Goal: Task Accomplishment & Management: Use online tool/utility

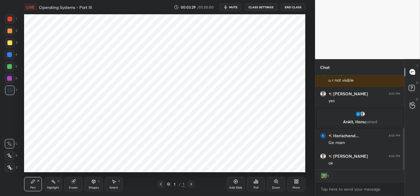
scroll to position [138, 0]
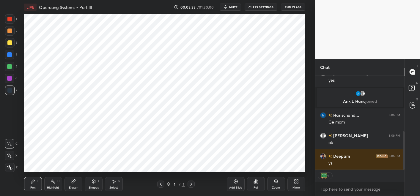
click at [258, 5] on button "CLASS SETTINGS" at bounding box center [261, 7] width 33 height 7
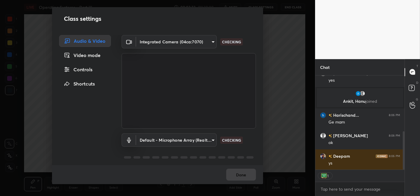
type textarea "x"
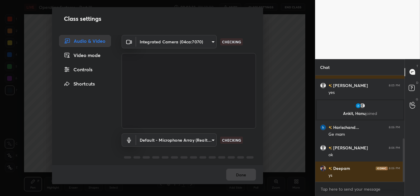
scroll to position [126, 0]
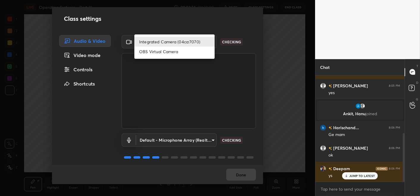
click at [176, 43] on body "1 2 3 4 5 6 7 C X Z C X Z E E Erase all H H LIVE Operating Systems - Part III 0…" at bounding box center [210, 98] width 420 height 196
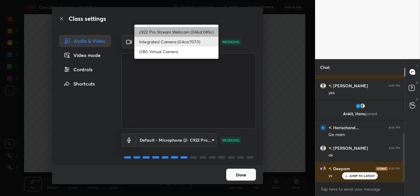
click at [158, 28] on li "c922 Pro Stream Webcam (046d:085c)" at bounding box center [177, 32] width 84 height 10
type input "d289e1194a3b109f771eaf2afac39f58e877464baac4dc6bd543bfba9c23d647"
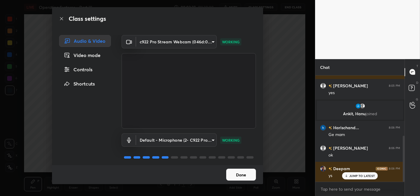
scroll to position [140, 0]
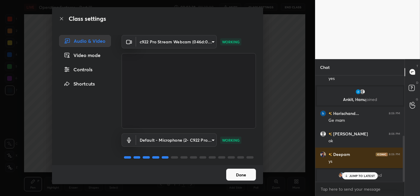
click at [240, 172] on button "Done" at bounding box center [241, 175] width 30 height 12
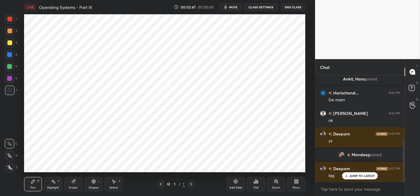
scroll to position [175, 0]
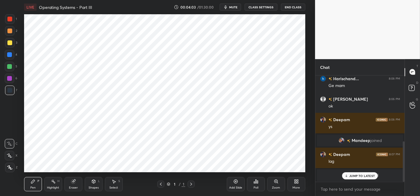
click at [363, 179] on div "JUMP TO LATEST" at bounding box center [361, 176] width 36 height 7
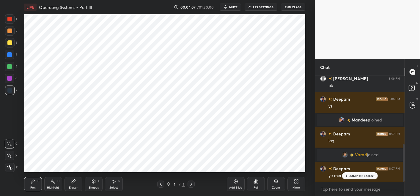
click at [355, 174] on p "JUMP TO LATEST" at bounding box center [363, 176] width 26 height 4
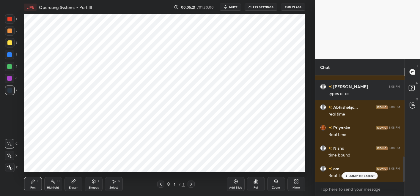
scroll to position [345, 0]
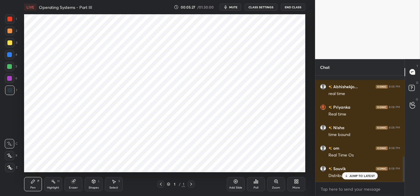
click at [291, 179] on div "More" at bounding box center [297, 184] width 18 height 14
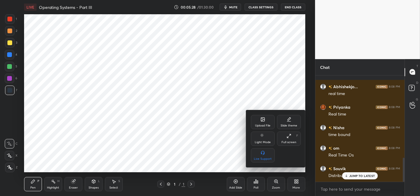
scroll to position [366, 0]
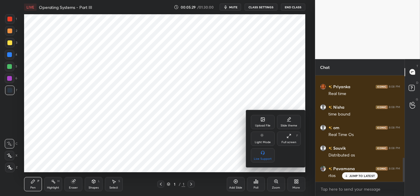
click at [272, 126] on div "Upload File" at bounding box center [263, 122] width 24 height 14
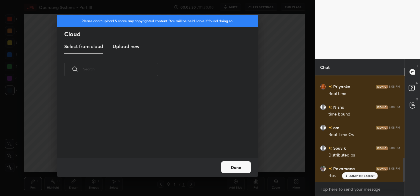
scroll to position [73, 191]
click at [117, 49] on h3 "Upload new" at bounding box center [126, 46] width 27 height 7
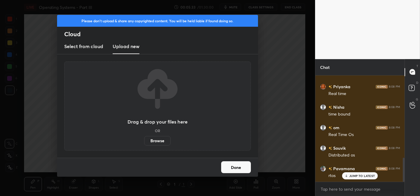
click at [154, 138] on label "Browse" at bounding box center [157, 141] width 26 height 10
click at [144, 138] on input "Browse" at bounding box center [144, 141] width 0 height 10
click at [160, 139] on label "Browse" at bounding box center [157, 141] width 26 height 10
click at [144, 139] on input "Browse" at bounding box center [144, 141] width 0 height 10
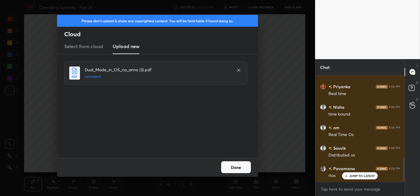
click at [231, 174] on div "Done" at bounding box center [157, 167] width 201 height 19
click at [234, 172] on button "Done" at bounding box center [236, 168] width 30 height 12
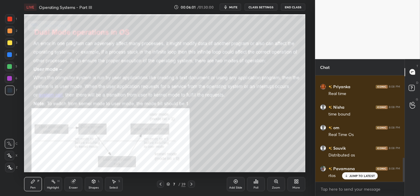
click at [282, 186] on div "Zoom" at bounding box center [277, 184] width 18 height 14
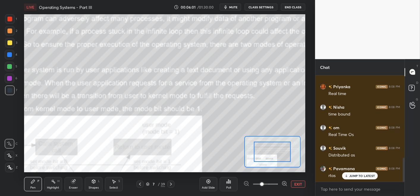
click at [282, 186] on icon at bounding box center [285, 184] width 6 height 6
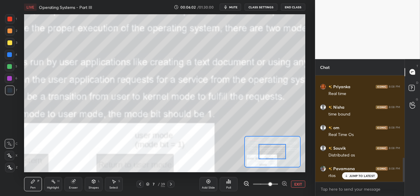
click at [268, 147] on div at bounding box center [273, 151] width 28 height 15
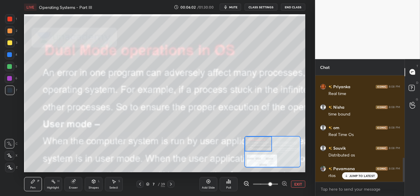
drag, startPoint x: 268, startPoint y: 149, endPoint x: 267, endPoint y: 145, distance: 4.6
click at [267, 145] on div at bounding box center [259, 144] width 28 height 15
drag, startPoint x: 14, startPoint y: 44, endPoint x: 19, endPoint y: 46, distance: 5.4
click at [14, 43] on div at bounding box center [10, 43] width 10 height 10
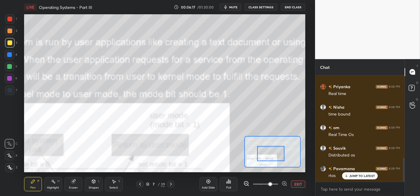
drag, startPoint x: 268, startPoint y: 155, endPoint x: 272, endPoint y: 157, distance: 5.1
click at [273, 151] on div at bounding box center [271, 153] width 28 height 15
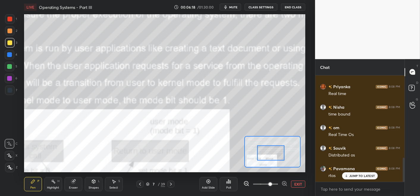
click at [299, 182] on button "EXIT" at bounding box center [298, 184] width 14 height 7
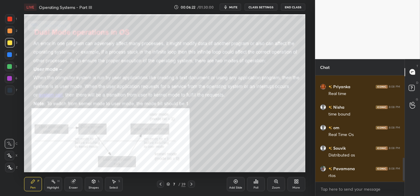
scroll to position [386, 0]
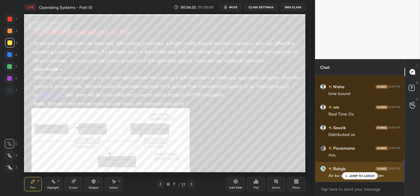
click at [362, 180] on div "Rutuja 8:09 PM Air ka voice aa raha hai mam" at bounding box center [361, 172] width 90 height 21
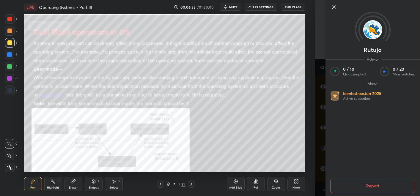
click at [312, 154] on div "1 2 3 4 5 6 7 C X Z C X Z E E Erase all H H LIVE Operating Systems - Part III 0…" at bounding box center [157, 98] width 315 height 196
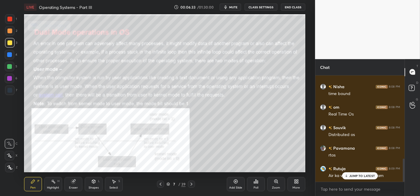
click at [360, 176] on p "JUMP TO LATEST" at bounding box center [363, 176] width 26 height 4
click at [232, 6] on span "mute" at bounding box center [233, 7] width 8 height 4
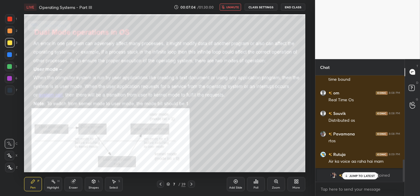
click at [225, 8] on icon "button" at bounding box center [223, 7] width 3 height 4
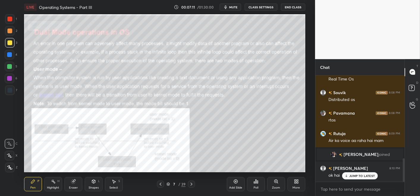
scroll to position [378, 0]
click at [356, 177] on p "JUMP TO LATEST" at bounding box center [363, 176] width 26 height 4
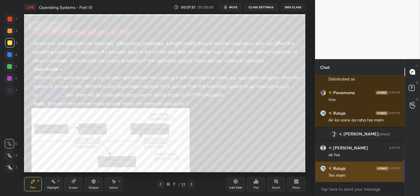
click at [351, 179] on div "1 2 3 4 5 6 7 C X Z C X Z E E Erase all H H LIVE Operating Systems - Part III 0…" at bounding box center [210, 98] width 420 height 196
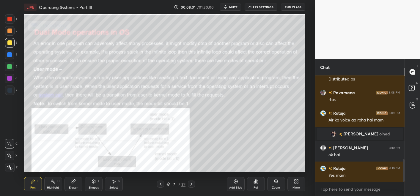
click at [238, 190] on div "Add Slide" at bounding box center [235, 188] width 13 height 3
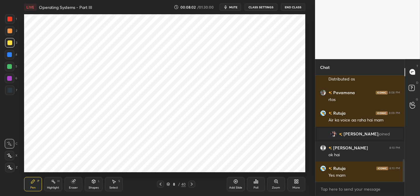
drag, startPoint x: 10, startPoint y: 21, endPoint x: 23, endPoint y: 20, distance: 13.5
click at [10, 21] on div at bounding box center [10, 19] width 10 height 10
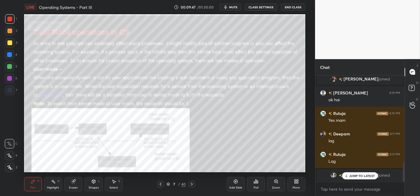
scroll to position [474, 0]
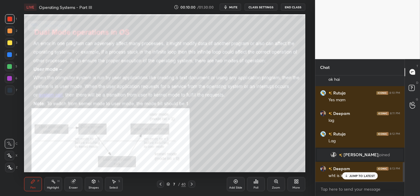
click at [276, 182] on icon at bounding box center [276, 182] width 1 height 0
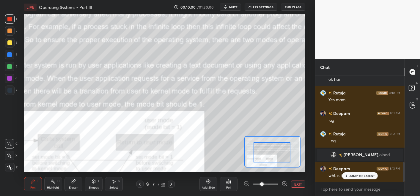
drag, startPoint x: 276, startPoint y: 159, endPoint x: 268, endPoint y: 169, distance: 13.5
drag, startPoint x: 279, startPoint y: 161, endPoint x: 268, endPoint y: 168, distance: 12.6
click at [268, 169] on div "LIVE Operating Systems - Part III 00:10:01 / 01:30:00 mute CLASS SETTINGS End C…" at bounding box center [165, 98] width 292 height 196
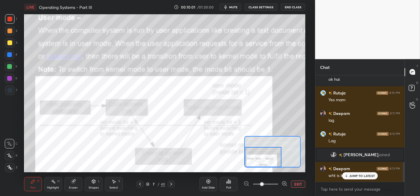
drag, startPoint x: 274, startPoint y: 161, endPoint x: 271, endPoint y: 163, distance: 3.6
click at [271, 163] on div at bounding box center [263, 157] width 37 height 20
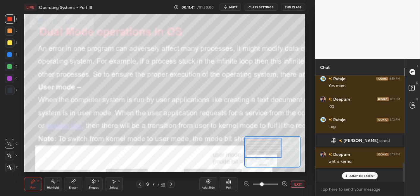
click at [262, 151] on div at bounding box center [263, 148] width 37 height 20
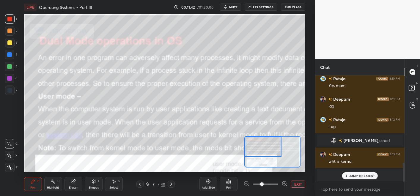
click at [298, 184] on button "EXIT" at bounding box center [298, 184] width 14 height 7
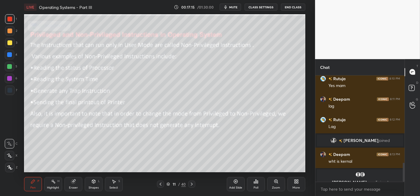
click at [238, 184] on div "Add Slide" at bounding box center [236, 184] width 18 height 14
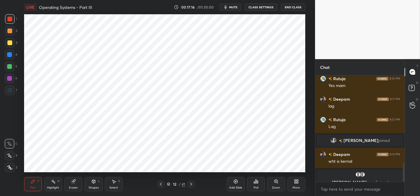
click at [12, 93] on div at bounding box center [10, 91] width 10 height 10
click at [261, 192] on div "Poll" at bounding box center [256, 184] width 18 height 33
click at [259, 186] on div "Poll" at bounding box center [256, 184] width 18 height 14
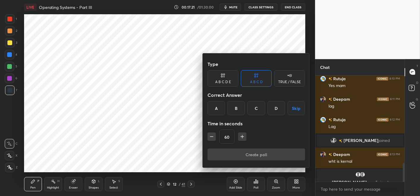
click at [223, 110] on div "A" at bounding box center [217, 108] width 18 height 14
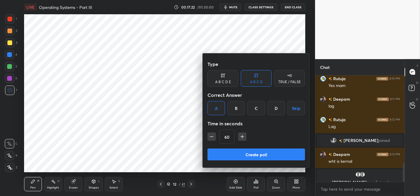
click at [239, 159] on button "Create poll" at bounding box center [257, 155] width 98 height 12
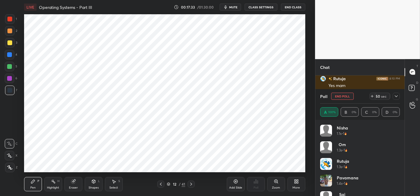
scroll to position [2, 2]
click at [407, 158] on div "T Messages (T) D Doubts (D) G Raise Hand (G)" at bounding box center [412, 127] width 15 height 137
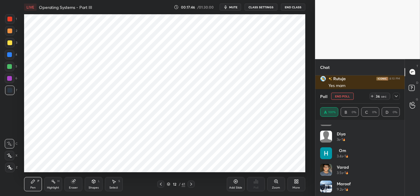
scroll to position [179, 0]
click at [394, 98] on icon at bounding box center [396, 96] width 5 height 5
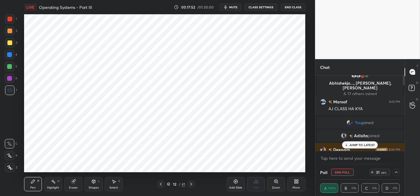
scroll to position [0, 0]
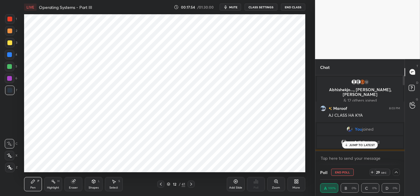
click at [397, 175] on div at bounding box center [396, 172] width 7 height 7
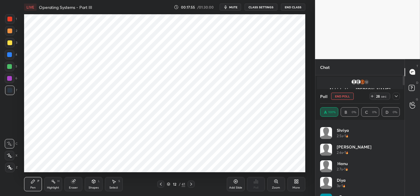
scroll to position [179, 0]
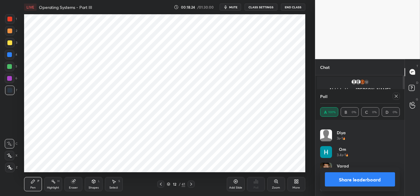
click at [370, 185] on button "Share leaderboard" at bounding box center [360, 180] width 70 height 14
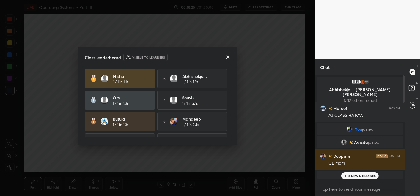
scroll to position [55, 87]
click at [230, 57] on icon at bounding box center [228, 57] width 5 height 5
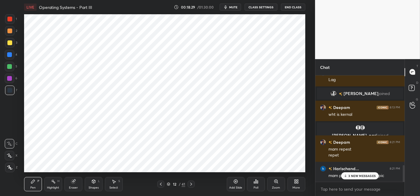
click at [356, 178] on p "3 NEW MESSAGES" at bounding box center [362, 176] width 27 height 4
drag, startPoint x: 9, startPoint y: 17, endPoint x: 18, endPoint y: 18, distance: 9.3
click at [9, 17] on div at bounding box center [9, 19] width 5 height 5
click at [8, 54] on div at bounding box center [9, 54] width 5 height 5
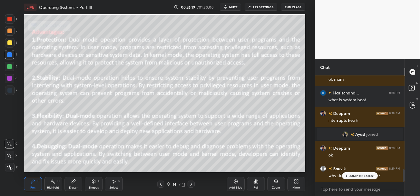
scroll to position [799, 0]
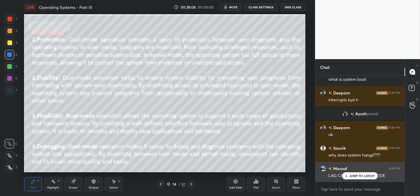
drag, startPoint x: 365, startPoint y: 176, endPoint x: 343, endPoint y: 179, distance: 21.6
click at [365, 176] on p "JUMP TO LATEST" at bounding box center [363, 176] width 26 height 4
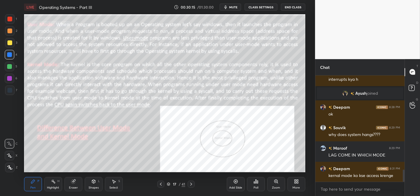
scroll to position [820, 0]
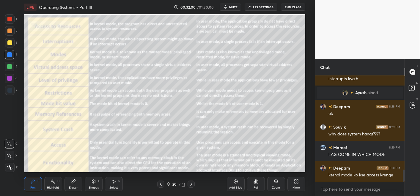
click at [276, 187] on div "Zoom" at bounding box center [276, 188] width 8 height 3
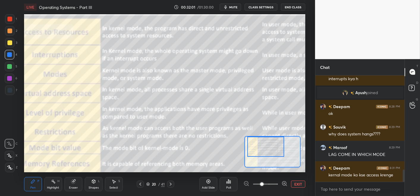
click at [273, 146] on div at bounding box center [266, 147] width 37 height 20
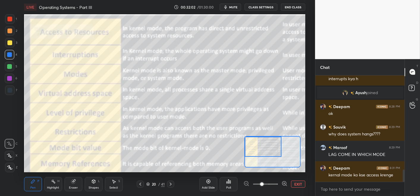
drag, startPoint x: 275, startPoint y: 148, endPoint x: 272, endPoint y: 148, distance: 3.7
click at [272, 148] on div at bounding box center [263, 147] width 37 height 20
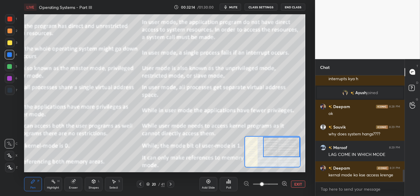
drag, startPoint x: 278, startPoint y: 142, endPoint x: 289, endPoint y: 143, distance: 11.0
click at [290, 143] on div at bounding box center [281, 147] width 37 height 20
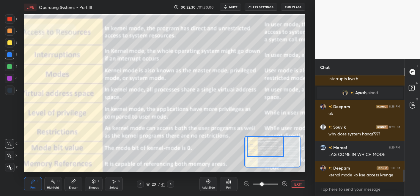
drag, startPoint x: 268, startPoint y: 151, endPoint x: 257, endPoint y: 146, distance: 11.9
click at [259, 151] on div at bounding box center [265, 147] width 37 height 20
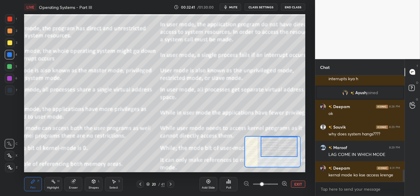
drag, startPoint x: 273, startPoint y: 146, endPoint x: 276, endPoint y: 143, distance: 4.1
click at [277, 145] on div at bounding box center [279, 147] width 37 height 20
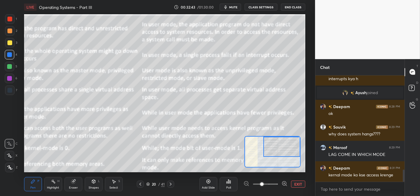
click at [296, 140] on div at bounding box center [282, 147] width 37 height 20
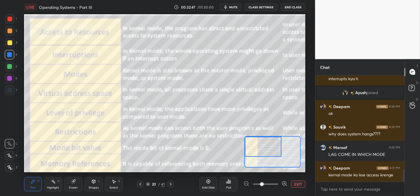
click at [257, 131] on div "Setting up your live class Poll for secs No correct answer Start poll" at bounding box center [165, 93] width 282 height 158
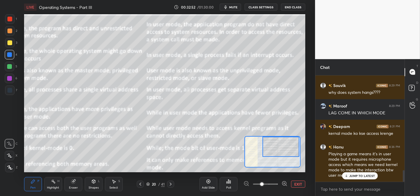
click at [293, 145] on div at bounding box center [281, 147] width 37 height 20
click at [356, 178] on div "JUMP TO LATEST" at bounding box center [361, 176] width 36 height 7
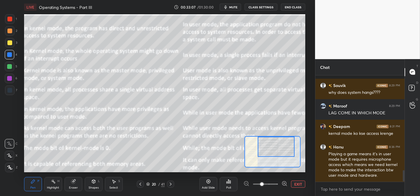
scroll to position [888, 0]
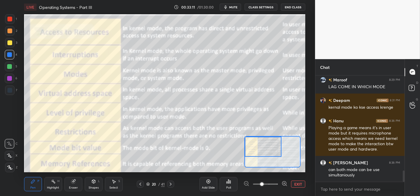
drag, startPoint x: 274, startPoint y: 148, endPoint x: 253, endPoint y: 145, distance: 21.4
click at [255, 146] on div at bounding box center [263, 147] width 37 height 20
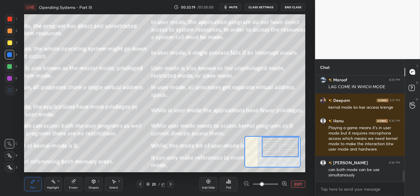
drag, startPoint x: 268, startPoint y: 154, endPoint x: 285, endPoint y: 155, distance: 17.3
click at [285, 155] on div at bounding box center [280, 147] width 37 height 20
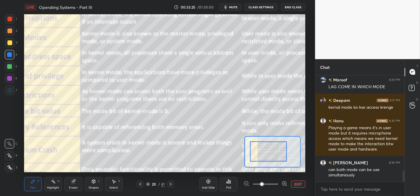
drag, startPoint x: 265, startPoint y: 146, endPoint x: 257, endPoint y: 149, distance: 9.0
click at [257, 149] on div at bounding box center [268, 152] width 37 height 20
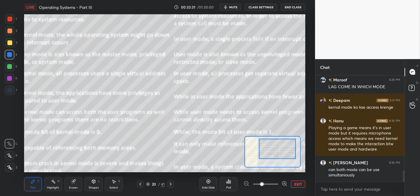
drag, startPoint x: 278, startPoint y: 154, endPoint x: 284, endPoint y: 153, distance: 5.8
click at [283, 154] on div at bounding box center [277, 149] width 37 height 20
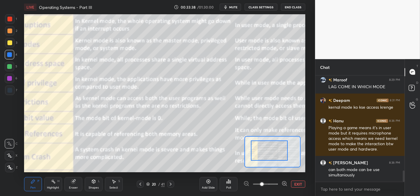
drag, startPoint x: 273, startPoint y: 147, endPoint x: 265, endPoint y: 147, distance: 7.8
click at [265, 147] on div at bounding box center [269, 151] width 37 height 20
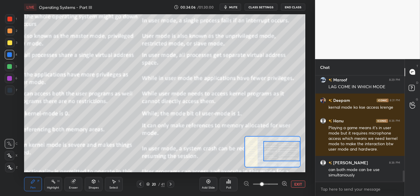
drag, startPoint x: 281, startPoint y: 147, endPoint x: 290, endPoint y: 146, distance: 9.3
click at [290, 147] on div at bounding box center [282, 151] width 37 height 20
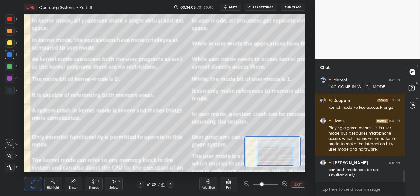
drag, startPoint x: 277, startPoint y: 144, endPoint x: 273, endPoint y: 146, distance: 4.5
click at [273, 146] on div at bounding box center [275, 156] width 37 height 20
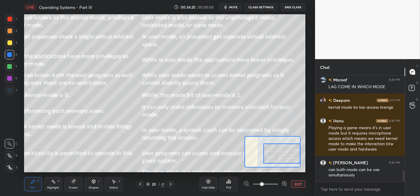
click at [292, 159] on div at bounding box center [282, 154] width 37 height 20
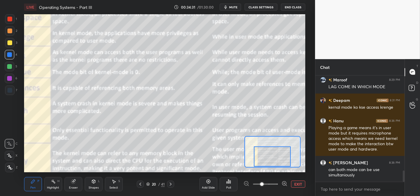
drag, startPoint x: 270, startPoint y: 151, endPoint x: 260, endPoint y: 154, distance: 10.0
click at [260, 154] on div at bounding box center [272, 157] width 37 height 20
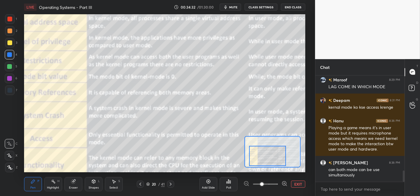
click at [277, 156] on div at bounding box center [267, 156] width 37 height 20
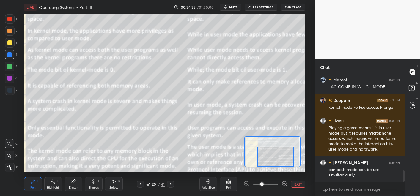
click at [278, 160] on div at bounding box center [275, 157] width 37 height 20
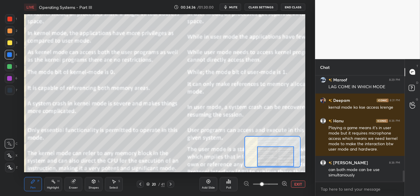
click at [257, 155] on div at bounding box center [275, 157] width 37 height 20
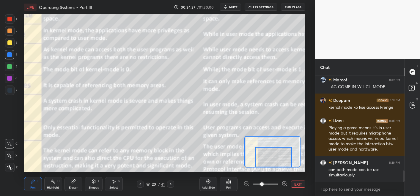
drag, startPoint x: 266, startPoint y: 155, endPoint x: 264, endPoint y: 161, distance: 5.8
click at [264, 161] on div at bounding box center [273, 157] width 37 height 20
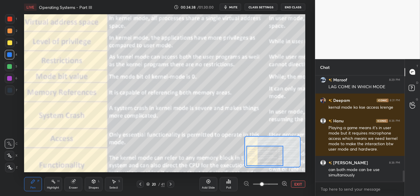
click at [260, 157] on div at bounding box center [265, 156] width 37 height 20
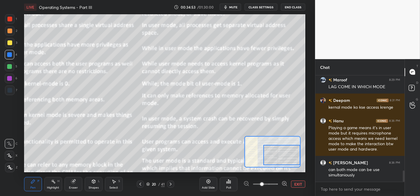
drag, startPoint x: 285, startPoint y: 158, endPoint x: 291, endPoint y: 158, distance: 6.0
click at [292, 158] on div at bounding box center [282, 155] width 37 height 20
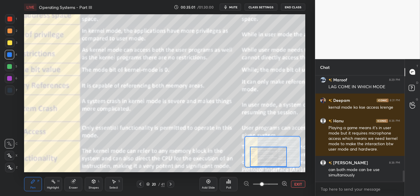
drag, startPoint x: 267, startPoint y: 161, endPoint x: 260, endPoint y: 161, distance: 6.6
click at [261, 163] on div at bounding box center [268, 157] width 37 height 20
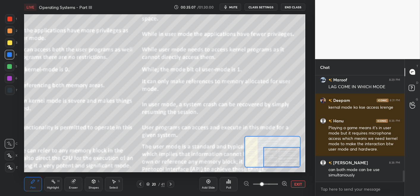
drag, startPoint x: 261, startPoint y: 156, endPoint x: 276, endPoint y: 159, distance: 15.5
click at [276, 159] on div at bounding box center [282, 157] width 37 height 20
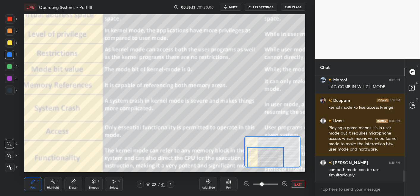
drag, startPoint x: 262, startPoint y: 154, endPoint x: 250, endPoint y: 155, distance: 12.3
click at [250, 155] on div at bounding box center [265, 157] width 37 height 20
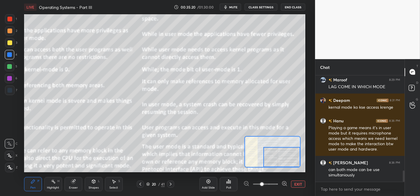
drag, startPoint x: 287, startPoint y: 155, endPoint x: 296, endPoint y: 155, distance: 8.3
click at [298, 155] on div at bounding box center [282, 157] width 37 height 20
click at [294, 183] on button "EXIT" at bounding box center [298, 184] width 14 height 7
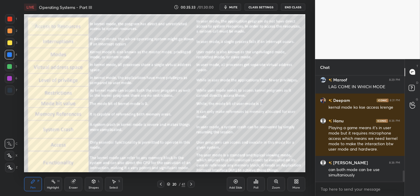
click at [245, 183] on div "Add Slide Poll Zoom More" at bounding box center [266, 184] width 79 height 33
click at [240, 187] on div "Add Slide" at bounding box center [235, 188] width 13 height 3
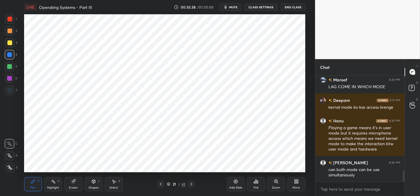
click at [256, 187] on div "Poll" at bounding box center [256, 188] width 5 height 3
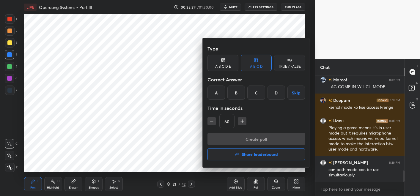
click at [215, 99] on div "A" at bounding box center [217, 93] width 18 height 14
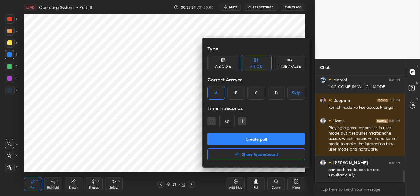
click at [235, 143] on button "Create poll" at bounding box center [257, 139] width 98 height 12
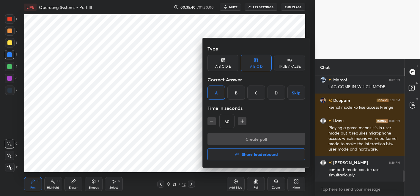
type textarea "x"
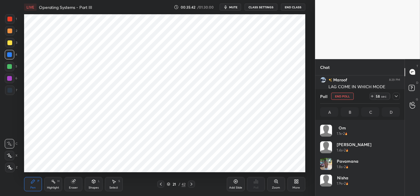
scroll to position [70, 78]
click at [228, 9] on icon "button" at bounding box center [225, 7] width 5 height 5
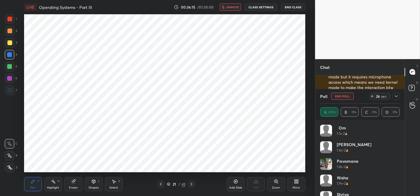
click at [226, 3] on div "LIVE Operating Systems - Part III 00:36:15 / 01:30:00 unmute CLASS SETTINGS End…" at bounding box center [165, 7] width 282 height 14
click at [227, 4] on button "unmute" at bounding box center [230, 7] width 21 height 7
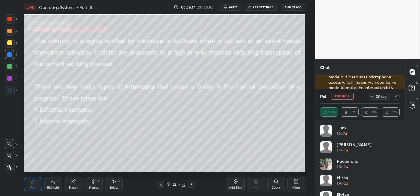
click at [227, 4] on button "mute" at bounding box center [230, 7] width 21 height 7
click at [223, 7] on button "unmute" at bounding box center [230, 7] width 21 height 7
click at [348, 95] on button "End Poll" at bounding box center [343, 96] width 23 height 7
type textarea "x"
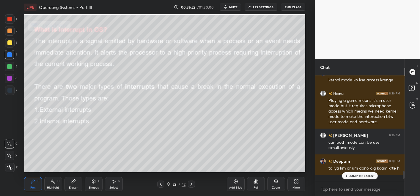
scroll to position [54, 87]
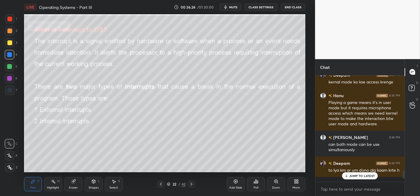
click at [352, 177] on p "JUMP TO LATEST" at bounding box center [363, 176] width 26 height 4
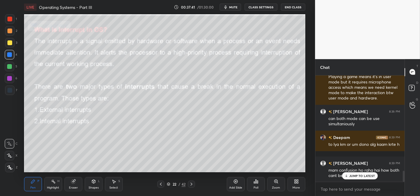
click at [354, 175] on p "JUMP TO LATEST" at bounding box center [363, 176] width 26 height 4
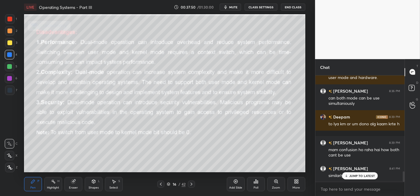
scroll to position [981, 0]
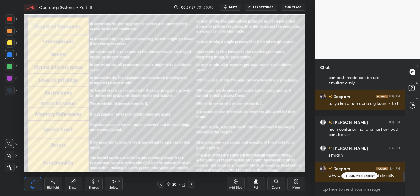
click at [354, 173] on div "JUMP TO LATEST" at bounding box center [361, 176] width 36 height 7
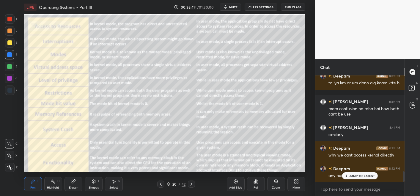
click at [353, 173] on div "JUMP TO LATEST" at bounding box center [361, 176] width 36 height 7
click at [294, 7] on button "End Class" at bounding box center [293, 7] width 24 height 7
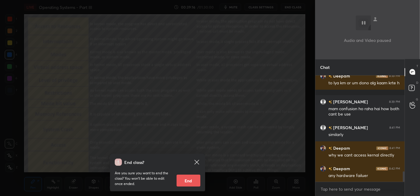
click at [196, 159] on icon at bounding box center [196, 162] width 7 height 7
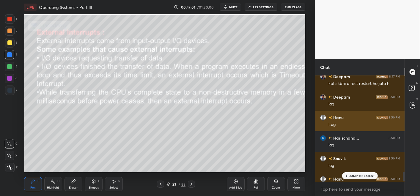
scroll to position [1037, 0]
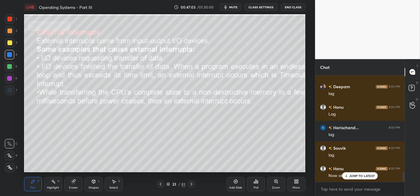
click at [349, 178] on div "JUMP TO LATEST" at bounding box center [361, 176] width 36 height 7
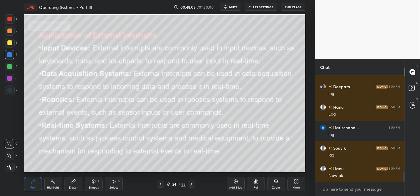
type textarea "x"
click at [352, 186] on textarea at bounding box center [361, 190] width 80 height 10
type textarea "h"
type textarea "x"
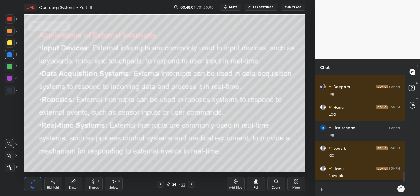
type textarea "hi"
type textarea "x"
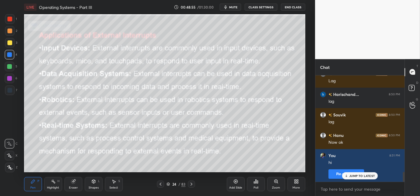
click at [297, 0] on html "1 2 3 4 5 6 7 C X Z C X Z E E Erase all H H LIVE Operating Systems - Part III 0…" at bounding box center [210, 0] width 420 height 0
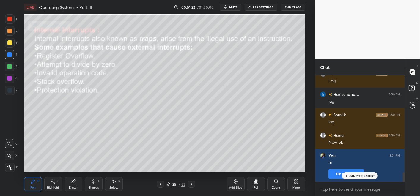
scroll to position [1084, 0]
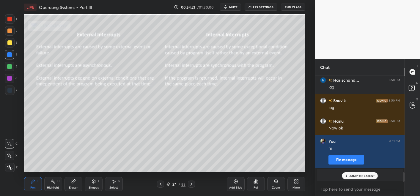
click at [273, 184] on div "Zoom" at bounding box center [277, 184] width 18 height 14
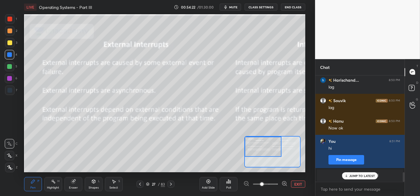
click at [244, 142] on div "Setting up your live class Poll for secs No correct answer Start poll" at bounding box center [165, 93] width 282 height 158
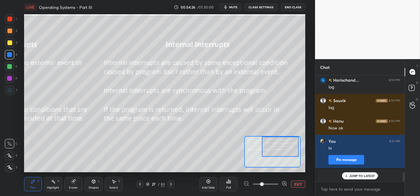
drag, startPoint x: 274, startPoint y: 141, endPoint x: 281, endPoint y: 139, distance: 7.9
click at [282, 140] on div at bounding box center [280, 147] width 37 height 20
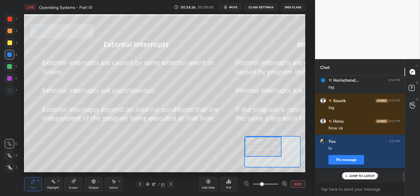
drag, startPoint x: 274, startPoint y: 147, endPoint x: 252, endPoint y: 144, distance: 22.5
click at [253, 146] on div at bounding box center [263, 147] width 37 height 20
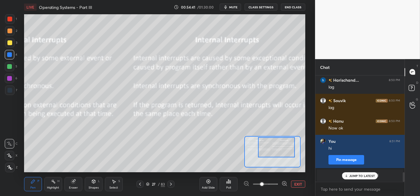
drag, startPoint x: 263, startPoint y: 149, endPoint x: 277, endPoint y: 149, distance: 14.3
click at [277, 150] on div at bounding box center [276, 147] width 37 height 20
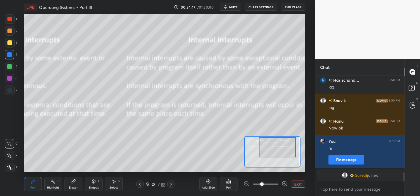
scroll to position [1105, 0]
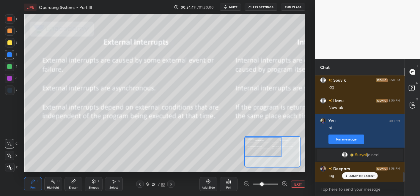
drag, startPoint x: 277, startPoint y: 147, endPoint x: 257, endPoint y: 142, distance: 20.7
click at [262, 146] on div at bounding box center [263, 147] width 37 height 20
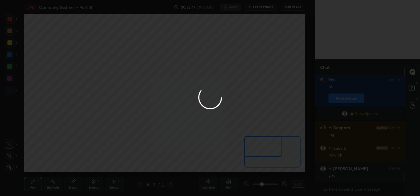
scroll to position [1167, 0]
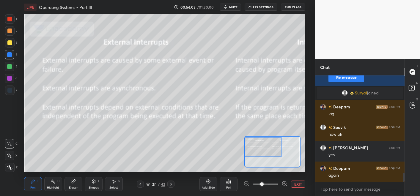
drag, startPoint x: 266, startPoint y: 141, endPoint x: 262, endPoint y: 141, distance: 4.2
click at [264, 142] on div at bounding box center [263, 147] width 37 height 20
click at [8, 44] on div at bounding box center [9, 42] width 5 height 5
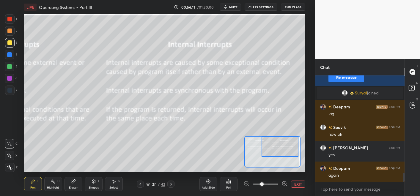
drag, startPoint x: 270, startPoint y: 140, endPoint x: 278, endPoint y: 140, distance: 8.0
click at [278, 140] on div at bounding box center [280, 147] width 37 height 20
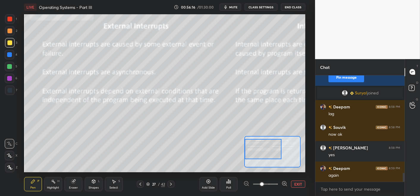
drag, startPoint x: 269, startPoint y: 144, endPoint x: 248, endPoint y: 147, distance: 21.4
click at [248, 146] on div at bounding box center [263, 149] width 37 height 20
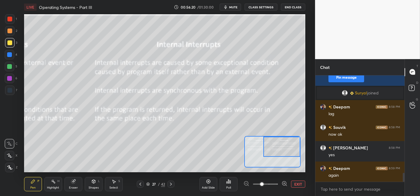
drag, startPoint x: 264, startPoint y: 152, endPoint x: 285, endPoint y: 149, distance: 20.8
click at [285, 149] on div at bounding box center [282, 147] width 37 height 20
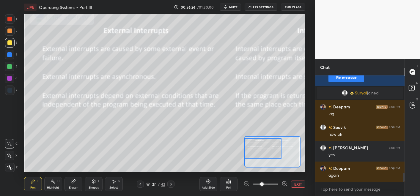
drag, startPoint x: 273, startPoint y: 145, endPoint x: 254, endPoint y: 145, distance: 19.1
click at [253, 146] on div at bounding box center [263, 149] width 37 height 20
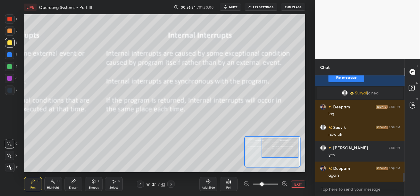
drag, startPoint x: 274, startPoint y: 154, endPoint x: 284, endPoint y: 152, distance: 10.3
click at [284, 153] on div at bounding box center [280, 148] width 37 height 20
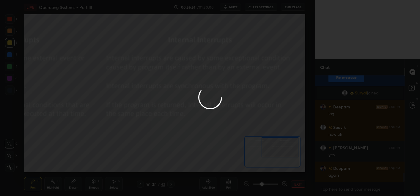
drag, startPoint x: 134, startPoint y: 143, endPoint x: 137, endPoint y: 142, distance: 3.7
click at [137, 141] on div at bounding box center [210, 98] width 420 height 196
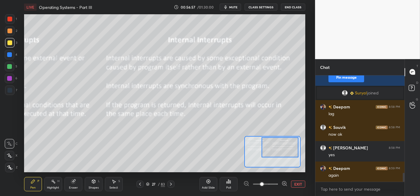
click at [173, 184] on div at bounding box center [171, 184] width 7 height 7
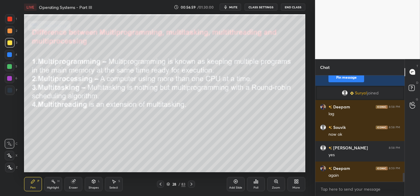
click at [162, 184] on icon at bounding box center [160, 184] width 5 height 5
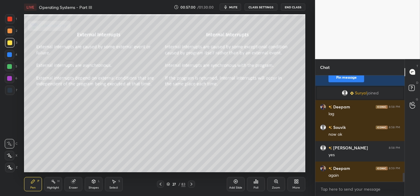
click at [190, 184] on icon at bounding box center [191, 184] width 5 height 5
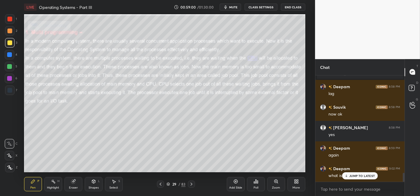
click at [358, 177] on p "JUMP TO LATEST" at bounding box center [363, 176] width 26 height 4
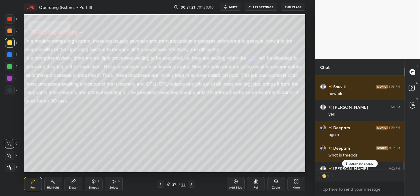
scroll to position [2, 2]
click at [274, 185] on div "Zoom" at bounding box center [277, 184] width 18 height 14
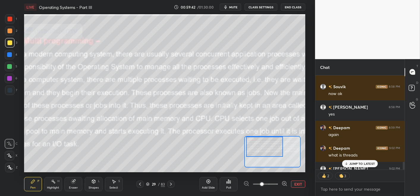
click at [256, 142] on div at bounding box center [264, 147] width 37 height 20
drag, startPoint x: 252, startPoint y: 142, endPoint x: 257, endPoint y: 143, distance: 4.8
click at [251, 142] on div at bounding box center [263, 147] width 37 height 20
click at [249, 142] on div at bounding box center [263, 147] width 37 height 20
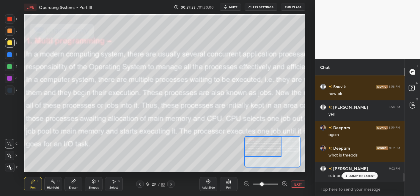
scroll to position [105, 87]
drag, startPoint x: 273, startPoint y: 149, endPoint x: 267, endPoint y: 147, distance: 6.2
click at [267, 147] on div at bounding box center [263, 147] width 37 height 20
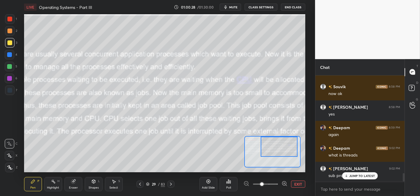
drag, startPoint x: 273, startPoint y: 146, endPoint x: 290, endPoint y: 144, distance: 17.7
click at [290, 145] on div at bounding box center [279, 147] width 37 height 20
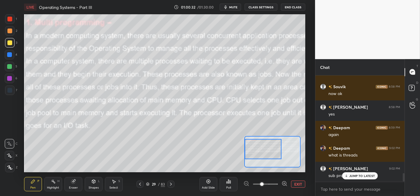
click at [240, 146] on div "Setting up your live class Poll for secs No correct answer Start poll" at bounding box center [165, 93] width 282 height 158
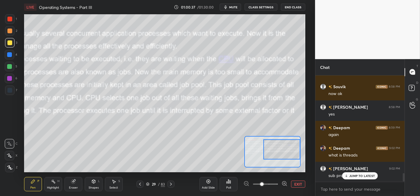
drag, startPoint x: 273, startPoint y: 143, endPoint x: 288, endPoint y: 142, distance: 15.2
click at [289, 142] on div at bounding box center [282, 150] width 37 height 20
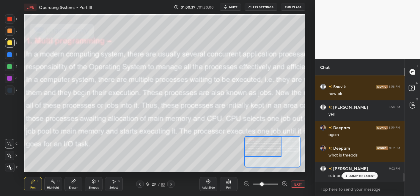
drag, startPoint x: 286, startPoint y: 147, endPoint x: 266, endPoint y: 144, distance: 20.7
click at [266, 144] on div at bounding box center [263, 147] width 37 height 20
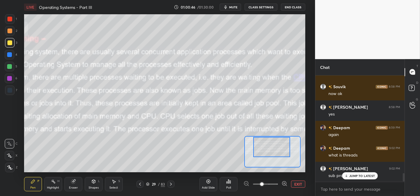
drag, startPoint x: 269, startPoint y: 149, endPoint x: 277, endPoint y: 149, distance: 7.7
click at [277, 149] on div at bounding box center [272, 147] width 37 height 20
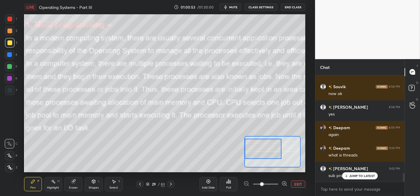
drag, startPoint x: 279, startPoint y: 151, endPoint x: 267, endPoint y: 153, distance: 12.1
click at [267, 153] on div at bounding box center [263, 149] width 37 height 20
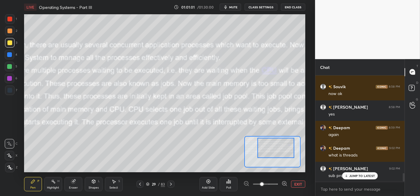
drag, startPoint x: 263, startPoint y: 144, endPoint x: 270, endPoint y: 143, distance: 6.6
click at [270, 144] on div at bounding box center [276, 148] width 37 height 20
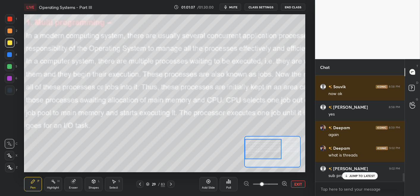
drag, startPoint x: 274, startPoint y: 148, endPoint x: 260, endPoint y: 148, distance: 14.6
click at [260, 149] on div at bounding box center [263, 149] width 37 height 20
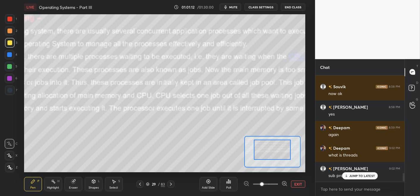
drag, startPoint x: 261, startPoint y: 147, endPoint x: 269, endPoint y: 147, distance: 8.0
click at [268, 148] on div at bounding box center [272, 150] width 37 height 20
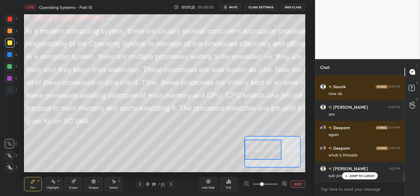
drag, startPoint x: 275, startPoint y: 155, endPoint x: 254, endPoint y: 151, distance: 22.1
click at [252, 155] on div at bounding box center [263, 150] width 37 height 20
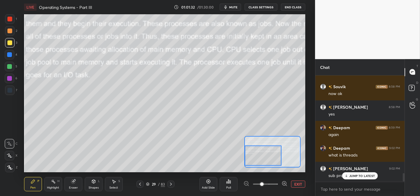
click at [272, 154] on div at bounding box center [263, 156] width 37 height 20
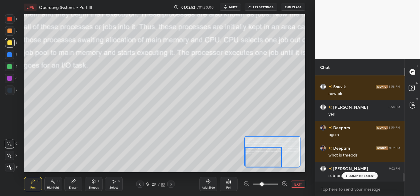
click at [269, 157] on div at bounding box center [263, 157] width 37 height 20
click at [172, 182] on icon at bounding box center [171, 184] width 5 height 5
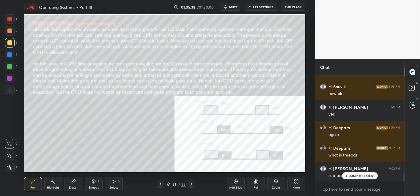
click at [283, 184] on div "Zoom" at bounding box center [277, 184] width 18 height 14
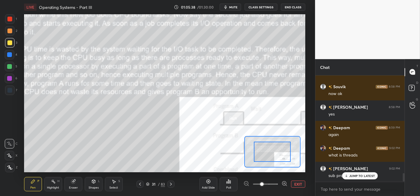
click at [283, 184] on icon at bounding box center [285, 184] width 6 height 6
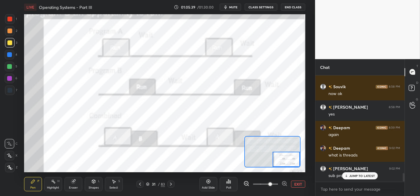
drag, startPoint x: 279, startPoint y: 156, endPoint x: 290, endPoint y: 162, distance: 12.9
click at [292, 164] on div at bounding box center [287, 159] width 28 height 15
click at [286, 163] on div at bounding box center [287, 159] width 28 height 15
drag, startPoint x: 11, startPoint y: 19, endPoint x: 23, endPoint y: 20, distance: 12.2
click at [10, 19] on div at bounding box center [9, 19] width 5 height 5
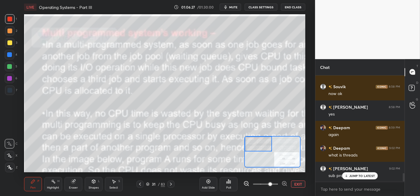
click at [260, 129] on div "Setting up your live class Poll for secs No correct answer Start poll" at bounding box center [165, 93] width 282 height 158
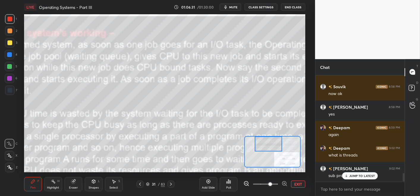
click at [272, 142] on div at bounding box center [269, 144] width 28 height 15
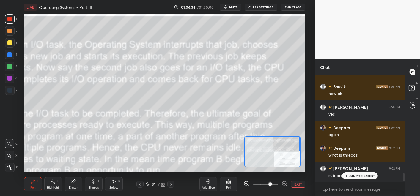
drag, startPoint x: 278, startPoint y: 145, endPoint x: 295, endPoint y: 144, distance: 17.0
click at [295, 144] on div at bounding box center [287, 144] width 28 height 15
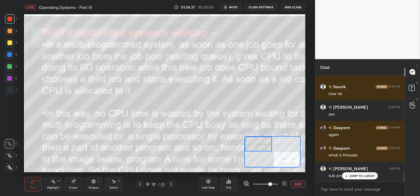
drag, startPoint x: 277, startPoint y: 148, endPoint x: 250, endPoint y: 145, distance: 27.2
click at [250, 145] on div at bounding box center [259, 144] width 28 height 15
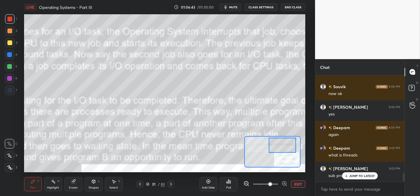
click at [283, 147] on div at bounding box center [283, 145] width 28 height 15
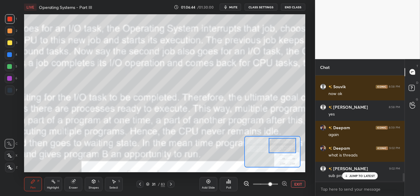
click at [296, 184] on button "EXIT" at bounding box center [298, 184] width 14 height 7
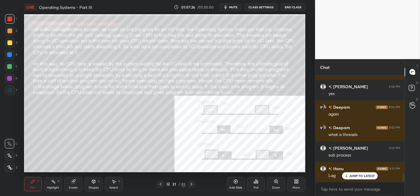
scroll to position [1248, 0]
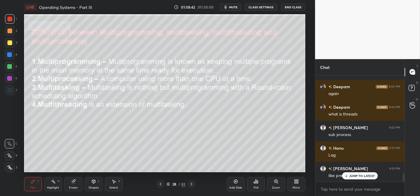
click at [353, 177] on p "JUMP TO LATEST" at bounding box center [363, 176] width 26 height 4
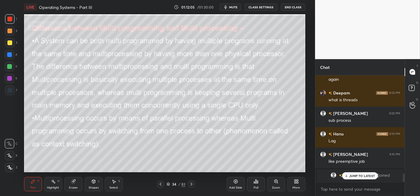
scroll to position [1016, 0]
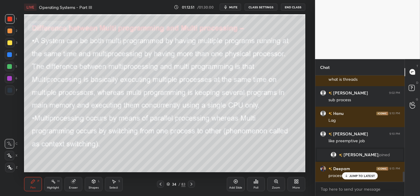
click at [227, 13] on div "LIVE Operating Systems - Part III 01:12:51 / 01:30:00 mute CLASS SETTINGS End C…" at bounding box center [165, 98] width 292 height 196
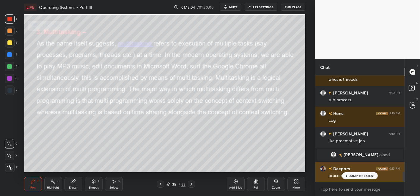
click at [351, 176] on p "JUMP TO LATEST" at bounding box center [363, 176] width 26 height 4
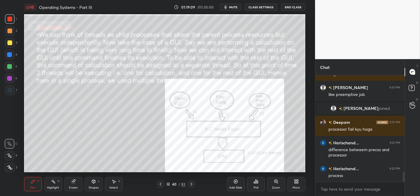
scroll to position [1068, 0]
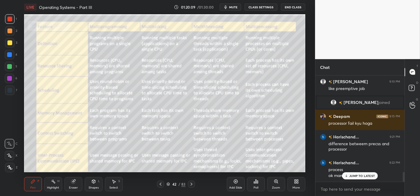
click at [278, 183] on icon at bounding box center [276, 181] width 5 height 5
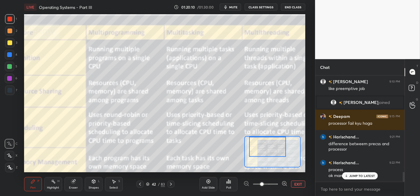
click at [275, 143] on div at bounding box center [267, 147] width 37 height 20
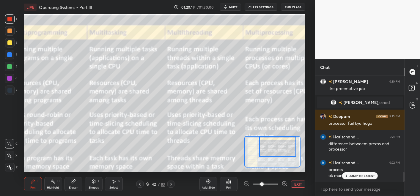
drag, startPoint x: 274, startPoint y: 151, endPoint x: 284, endPoint y: 150, distance: 9.5
click at [284, 150] on div at bounding box center [278, 147] width 37 height 20
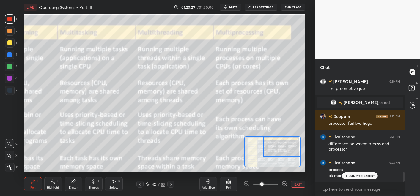
drag, startPoint x: 275, startPoint y: 141, endPoint x: 280, endPoint y: 137, distance: 6.4
click at [280, 140] on div at bounding box center [282, 147] width 37 height 20
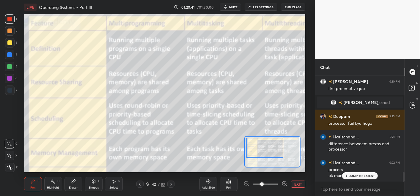
drag, startPoint x: 266, startPoint y: 151, endPoint x: 255, endPoint y: 152, distance: 11.1
click at [255, 152] on div at bounding box center [265, 148] width 37 height 20
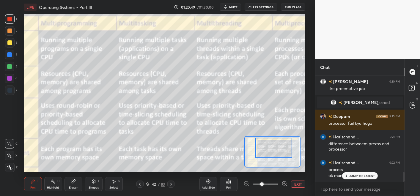
drag, startPoint x: 275, startPoint y: 153, endPoint x: 275, endPoint y: 143, distance: 9.2
click at [280, 152] on div at bounding box center [274, 148] width 37 height 20
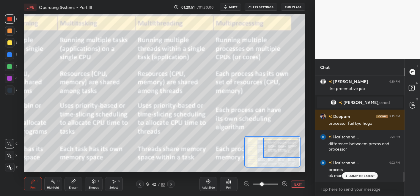
drag, startPoint x: 276, startPoint y: 145, endPoint x: 283, endPoint y: 146, distance: 7.5
click at [283, 146] on div at bounding box center [282, 148] width 37 height 20
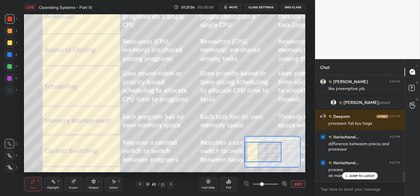
drag, startPoint x: 284, startPoint y: 150, endPoint x: 263, endPoint y: 154, distance: 21.0
click at [263, 154] on div at bounding box center [263, 152] width 37 height 20
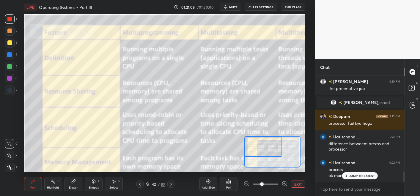
drag, startPoint x: 275, startPoint y: 157, endPoint x: 274, endPoint y: 151, distance: 6.6
click at [274, 151] on div at bounding box center [263, 147] width 37 height 20
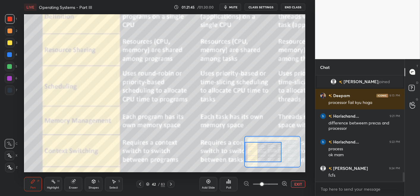
click at [267, 151] on div at bounding box center [263, 152] width 37 height 20
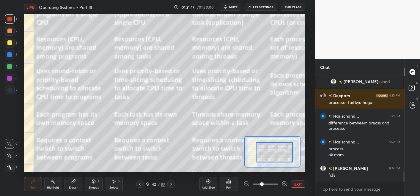
click at [278, 150] on div at bounding box center [274, 153] width 37 height 20
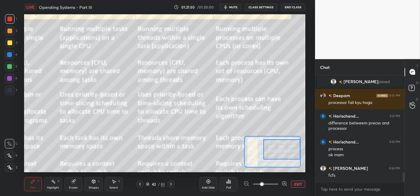
click at [283, 145] on div at bounding box center [282, 150] width 37 height 20
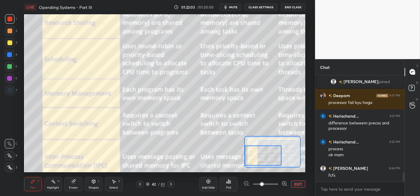
drag, startPoint x: 279, startPoint y: 147, endPoint x: 259, endPoint y: 154, distance: 20.8
click at [259, 154] on div at bounding box center [263, 156] width 37 height 20
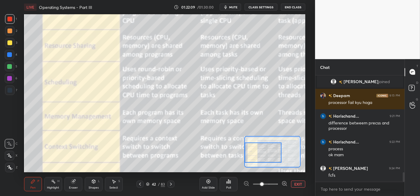
drag, startPoint x: 277, startPoint y: 151, endPoint x: 276, endPoint y: 155, distance: 4.2
click at [276, 155] on div at bounding box center [263, 153] width 37 height 20
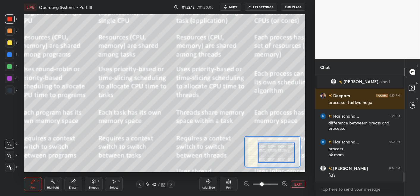
drag, startPoint x: 268, startPoint y: 152, endPoint x: 282, endPoint y: 153, distance: 13.4
click at [282, 153] on div at bounding box center [276, 153] width 37 height 20
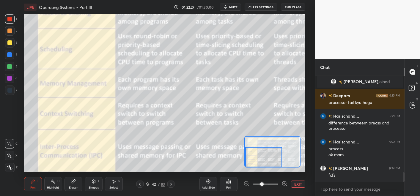
drag, startPoint x: 295, startPoint y: 155, endPoint x: 276, endPoint y: 167, distance: 22.0
click at [278, 166] on div at bounding box center [264, 157] width 37 height 20
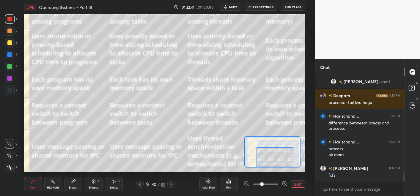
click at [278, 152] on div at bounding box center [275, 157] width 37 height 20
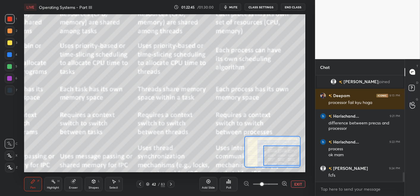
drag, startPoint x: 280, startPoint y: 152, endPoint x: 290, endPoint y: 151, distance: 10.2
click at [290, 151] on div at bounding box center [282, 156] width 37 height 20
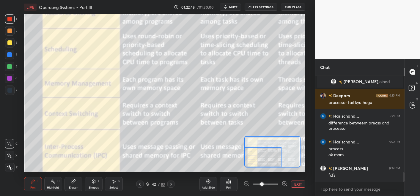
drag, startPoint x: 281, startPoint y: 147, endPoint x: 260, endPoint y: 154, distance: 22.3
click at [260, 154] on div at bounding box center [263, 157] width 37 height 20
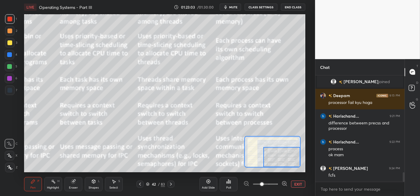
drag, startPoint x: 264, startPoint y: 151, endPoint x: 284, endPoint y: 156, distance: 20.0
click at [285, 154] on div at bounding box center [282, 157] width 37 height 20
click at [294, 182] on button "EXIT" at bounding box center [298, 184] width 14 height 7
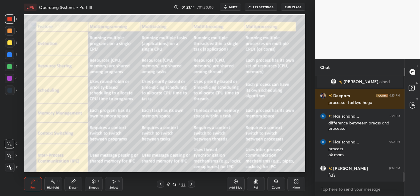
click at [169, 183] on icon at bounding box center [169, 185] width 4 height 4
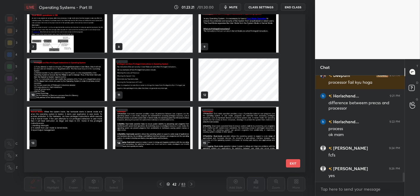
scroll to position [0, 0]
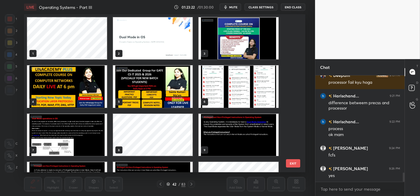
click at [144, 34] on img "grid" at bounding box center [153, 38] width 80 height 42
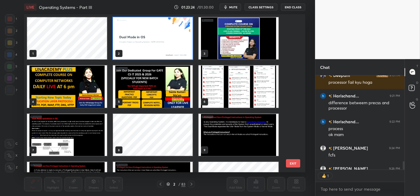
scroll to position [2, 2]
click at [293, 160] on button "EXIT" at bounding box center [293, 164] width 14 height 8
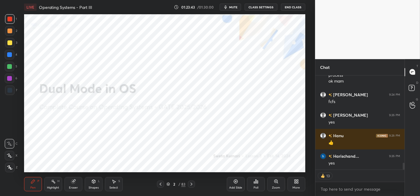
scroll to position [1184, 0]
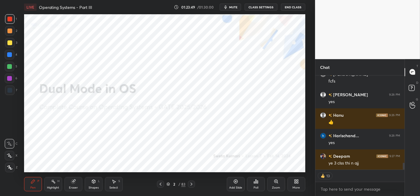
click at [239, 187] on div "Add Slide" at bounding box center [235, 188] width 13 height 3
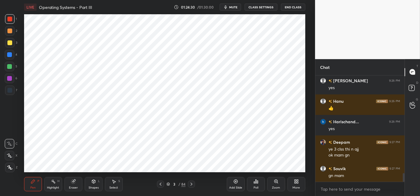
scroll to position [1218, 0]
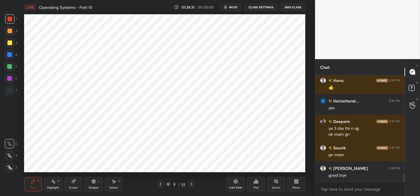
click at [292, 8] on button "End Class" at bounding box center [293, 7] width 24 height 7
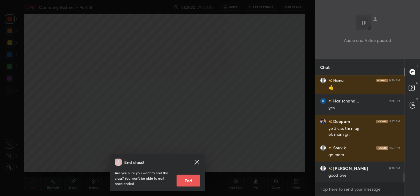
drag, startPoint x: 179, startPoint y: 178, endPoint x: 176, endPoint y: 180, distance: 3.8
click at [178, 178] on button "End" at bounding box center [189, 181] width 24 height 12
type textarea "x"
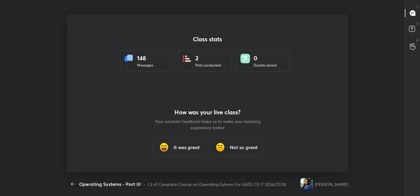
scroll to position [0, 0]
